Goal: Information Seeking & Learning: Learn about a topic

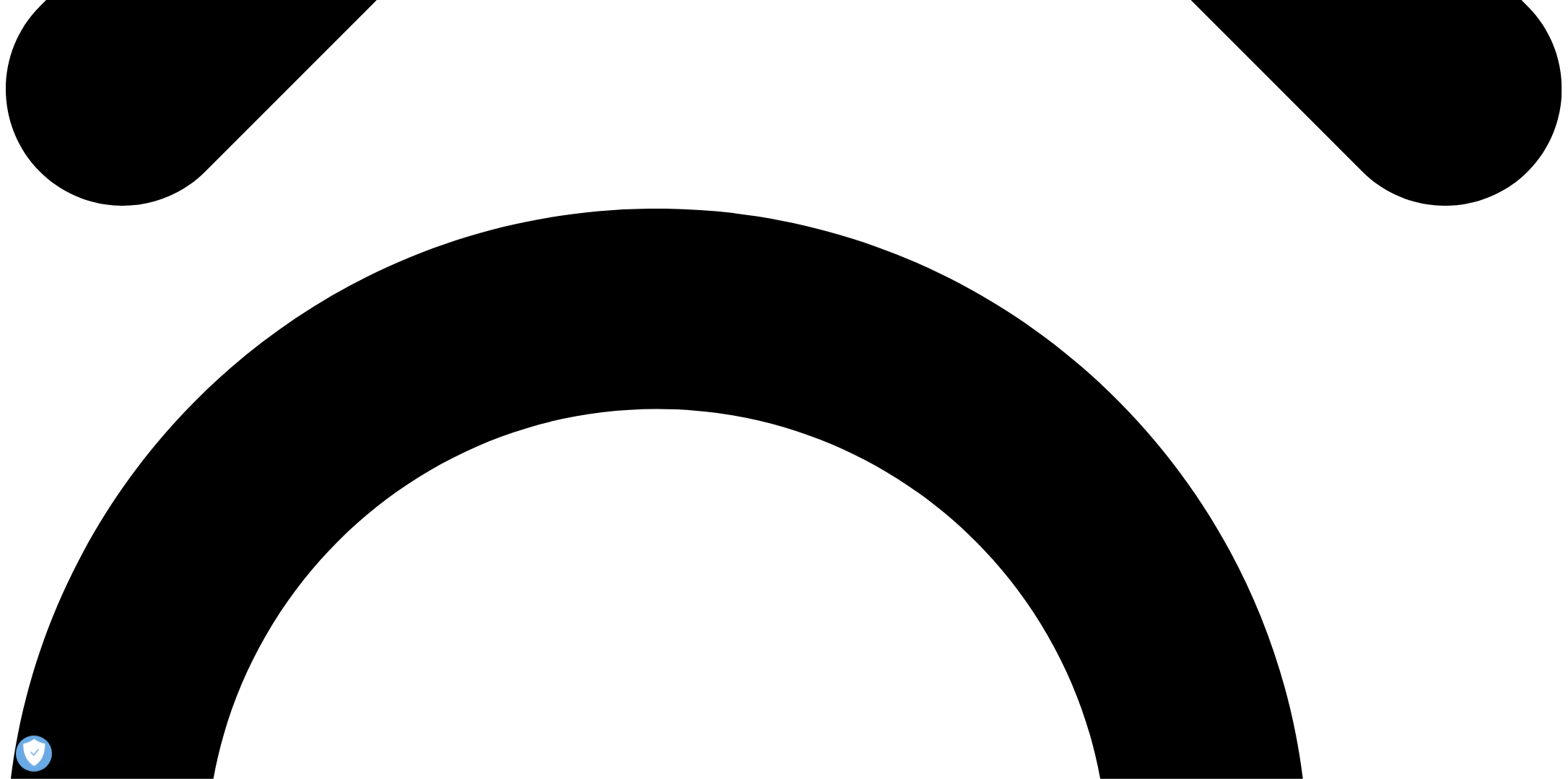
scroll to position [1227, 0]
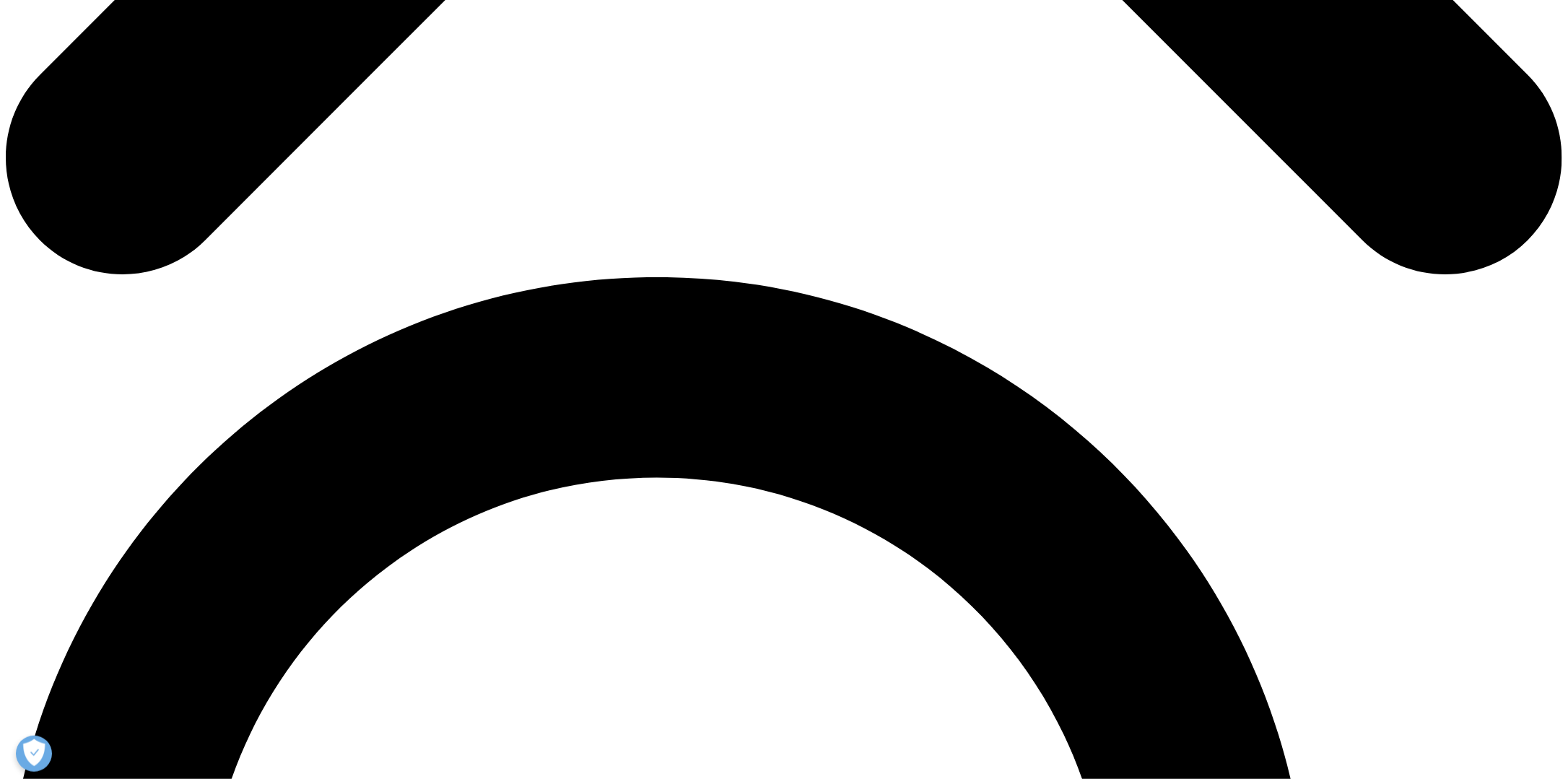
scroll to position [1371, 0]
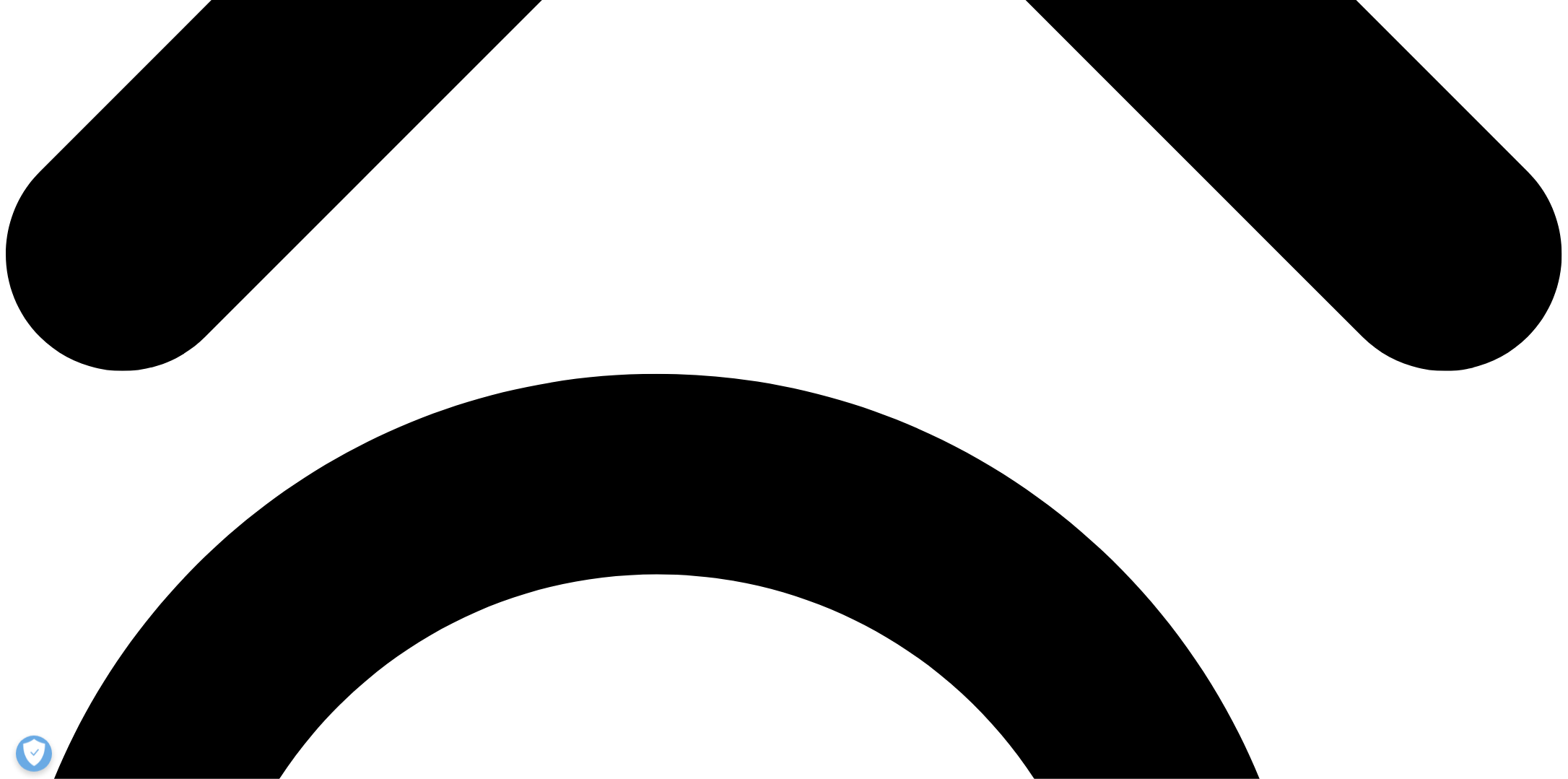
scroll to position [1444, 0]
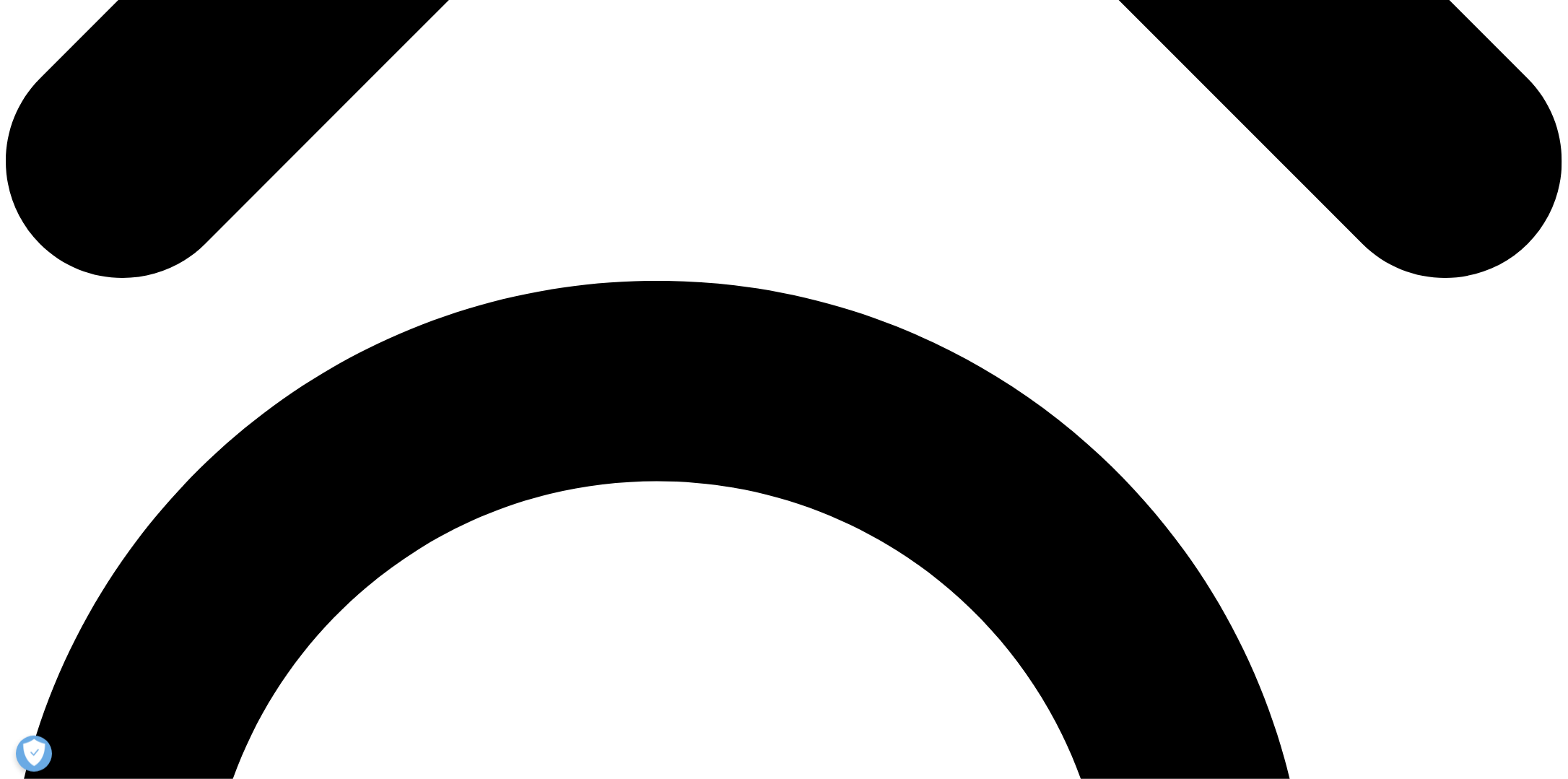
scroll to position [866, 0]
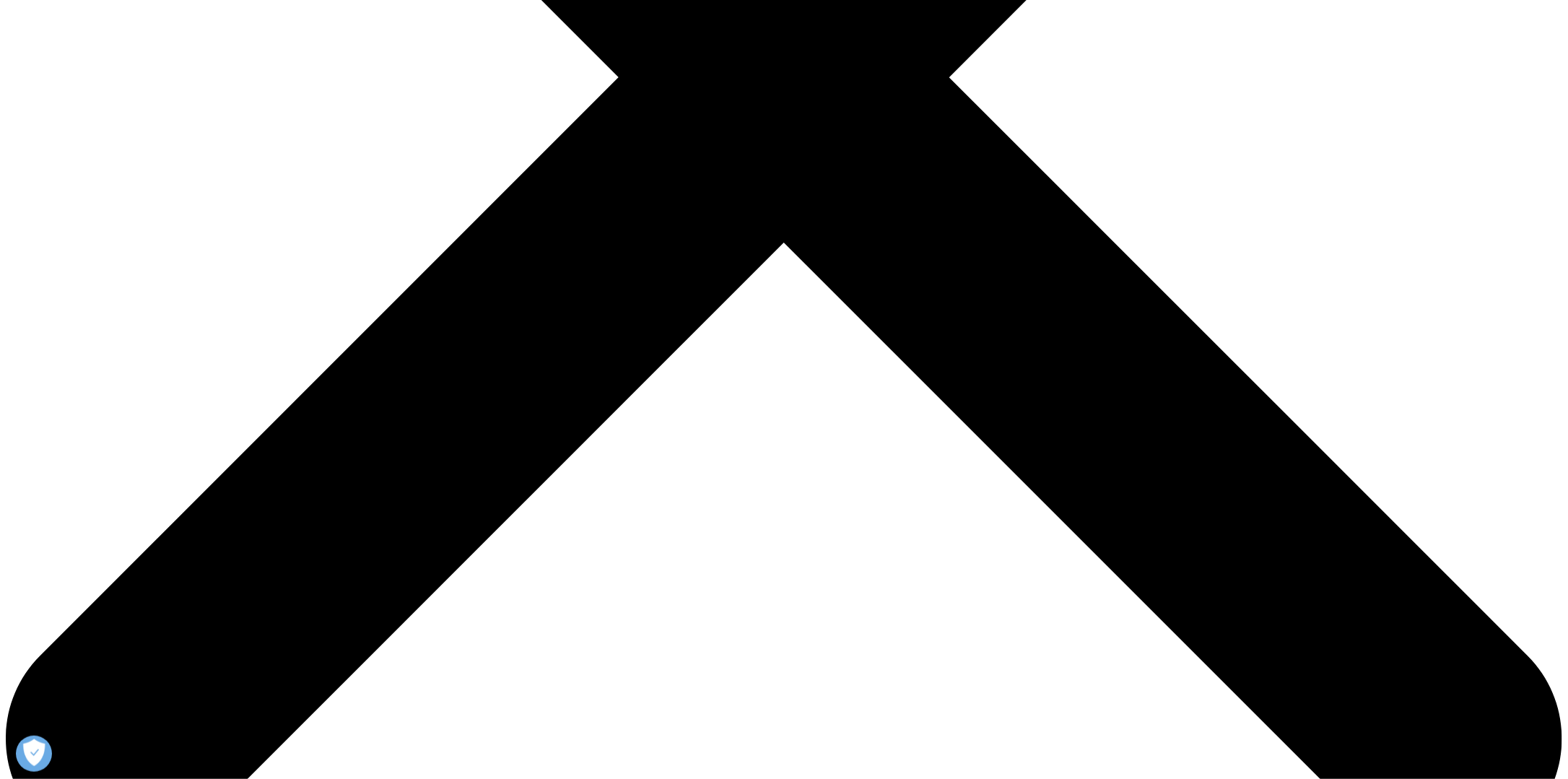
scroll to position [650, 0]
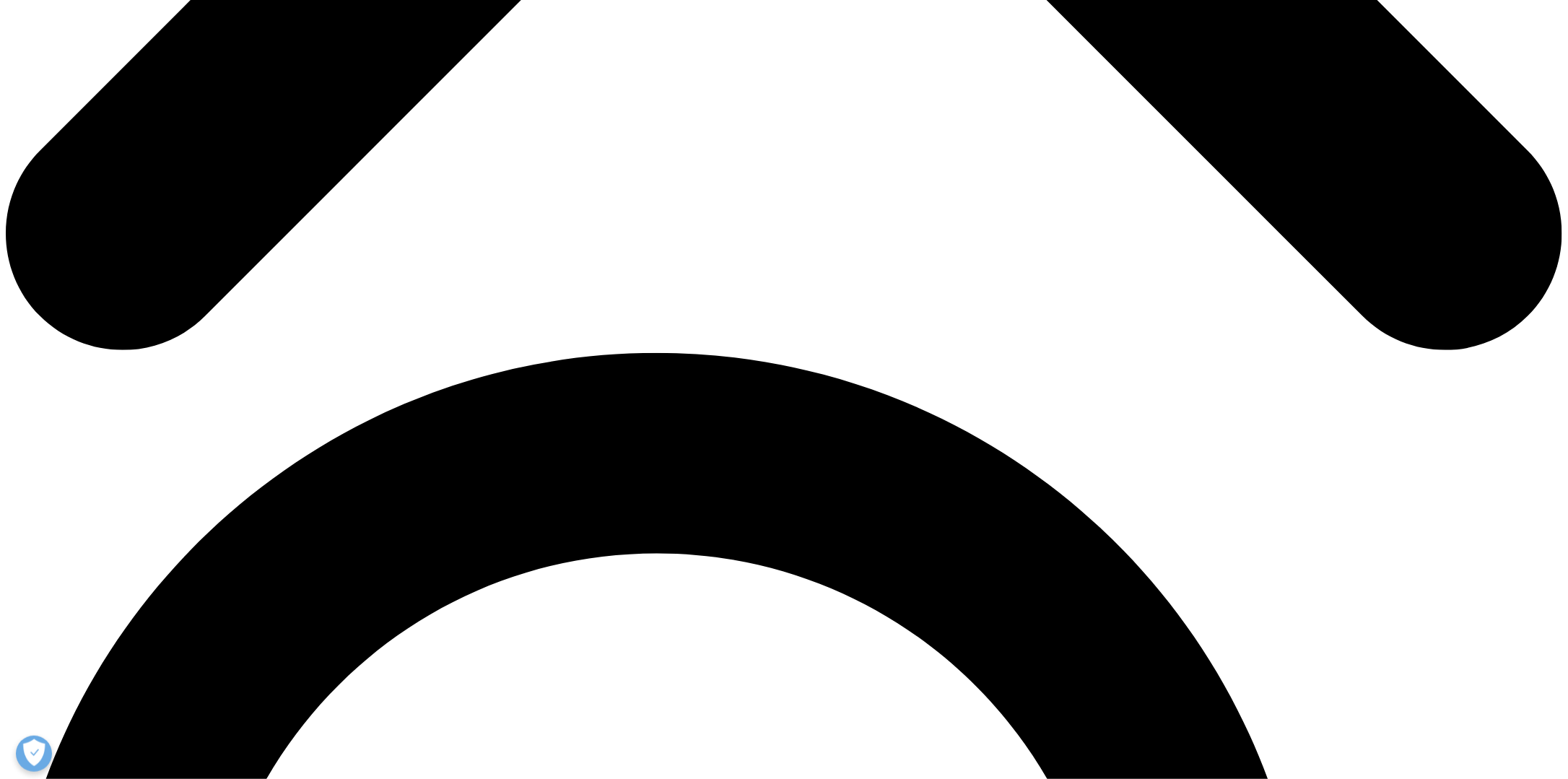
scroll to position [1299, 0]
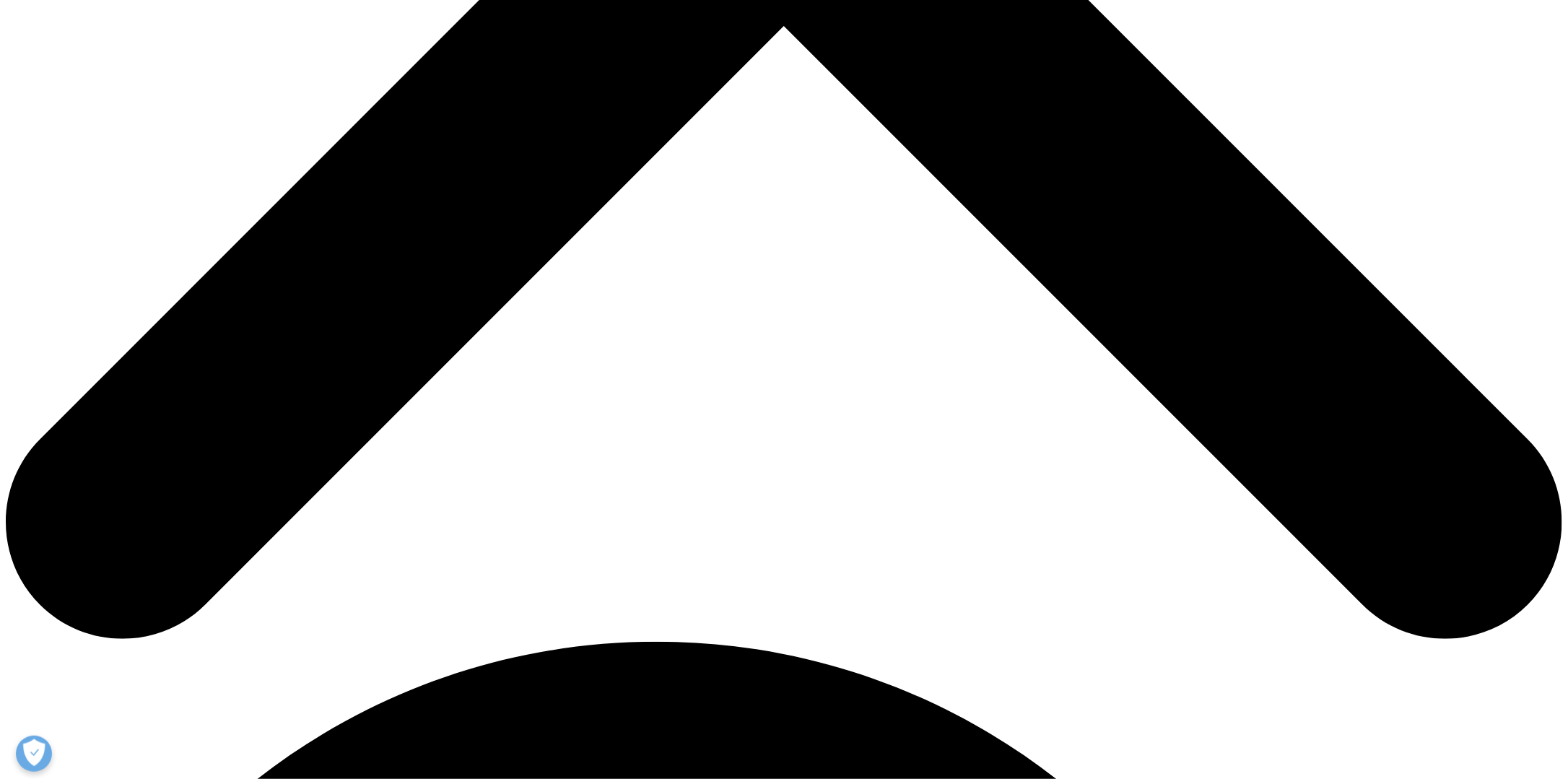
scroll to position [722, 0]
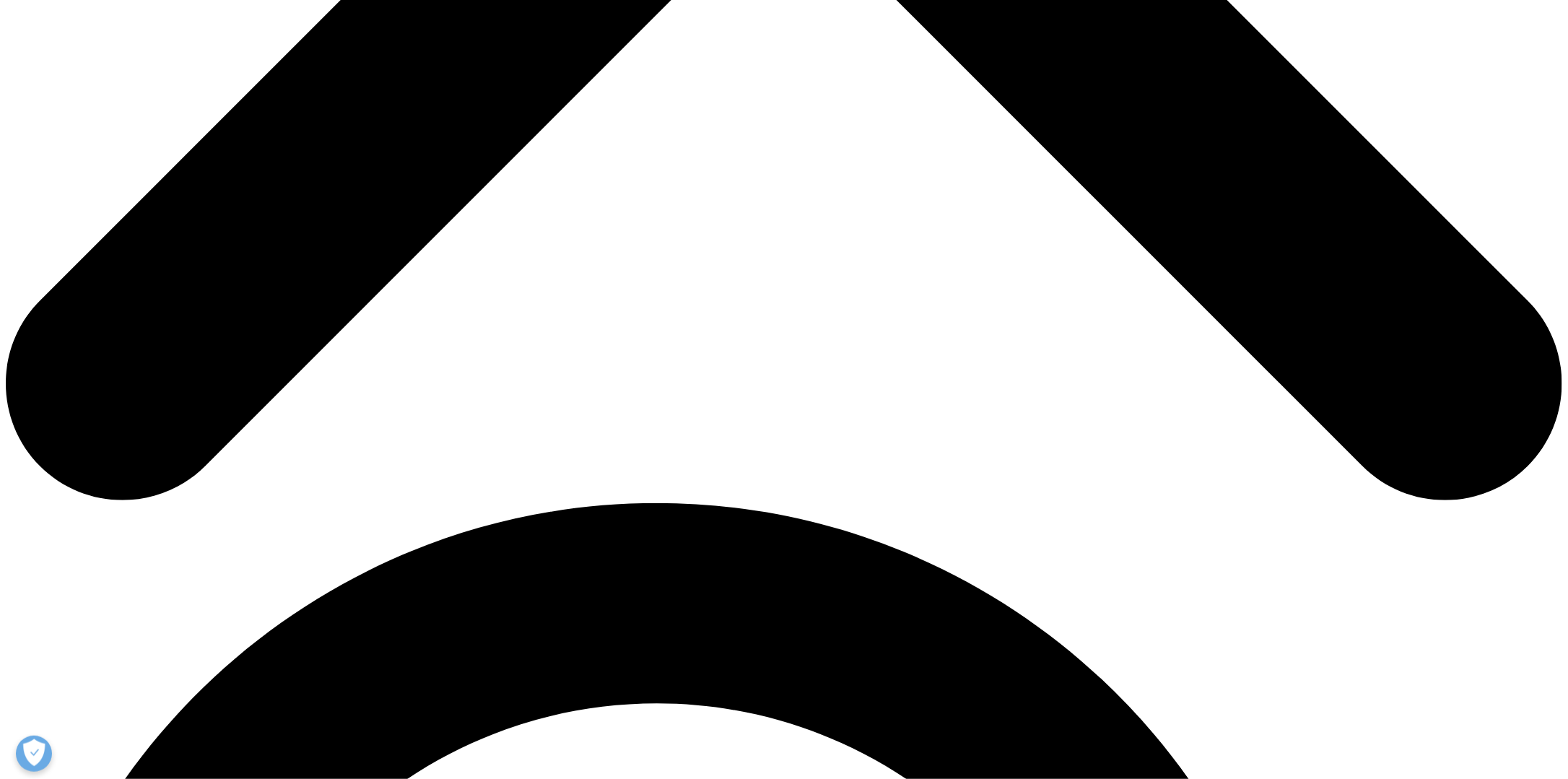
scroll to position [1011, 0]
